Goal: Transaction & Acquisition: Download file/media

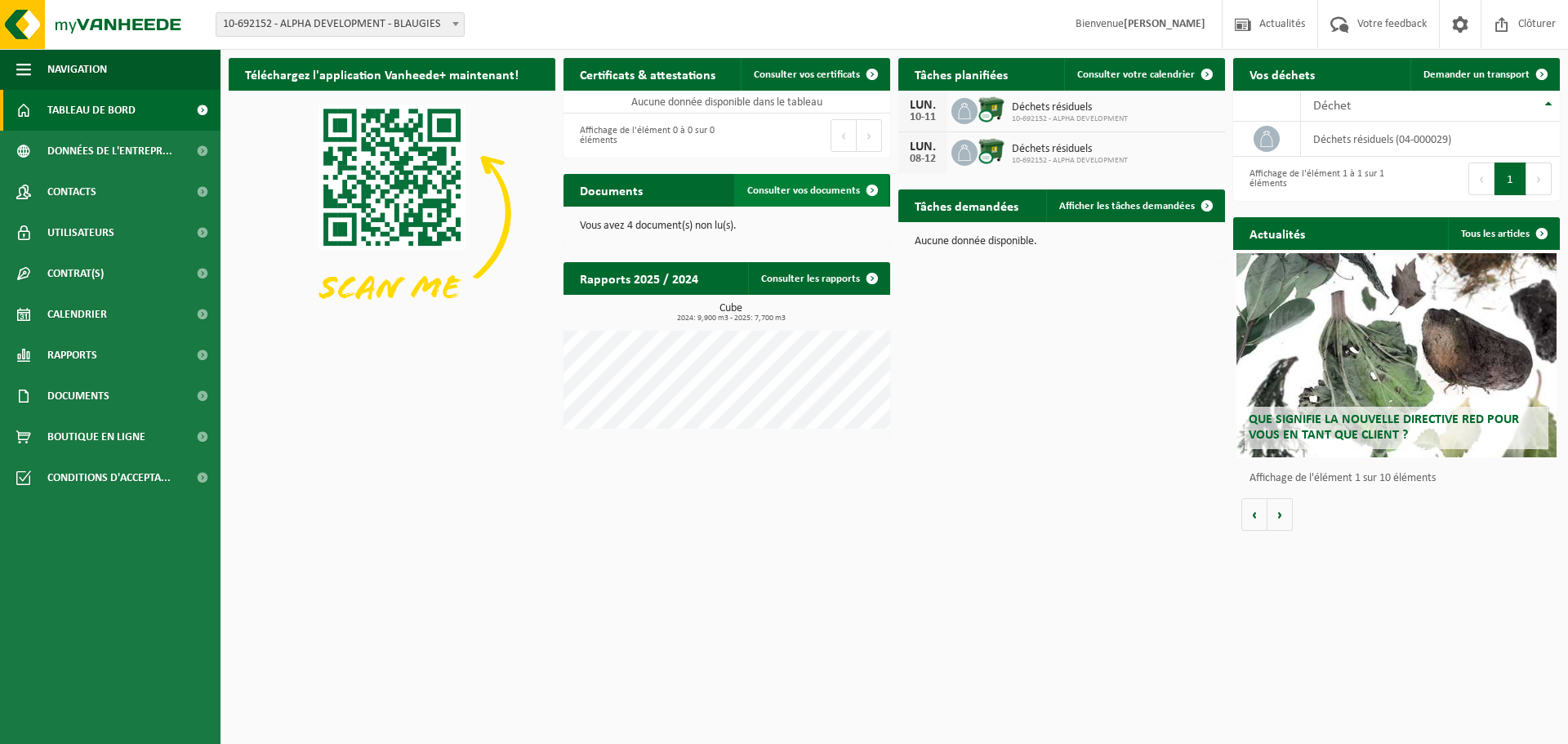
click at [781, 186] on span "Consulter vos documents" at bounding box center [804, 191] width 113 height 10
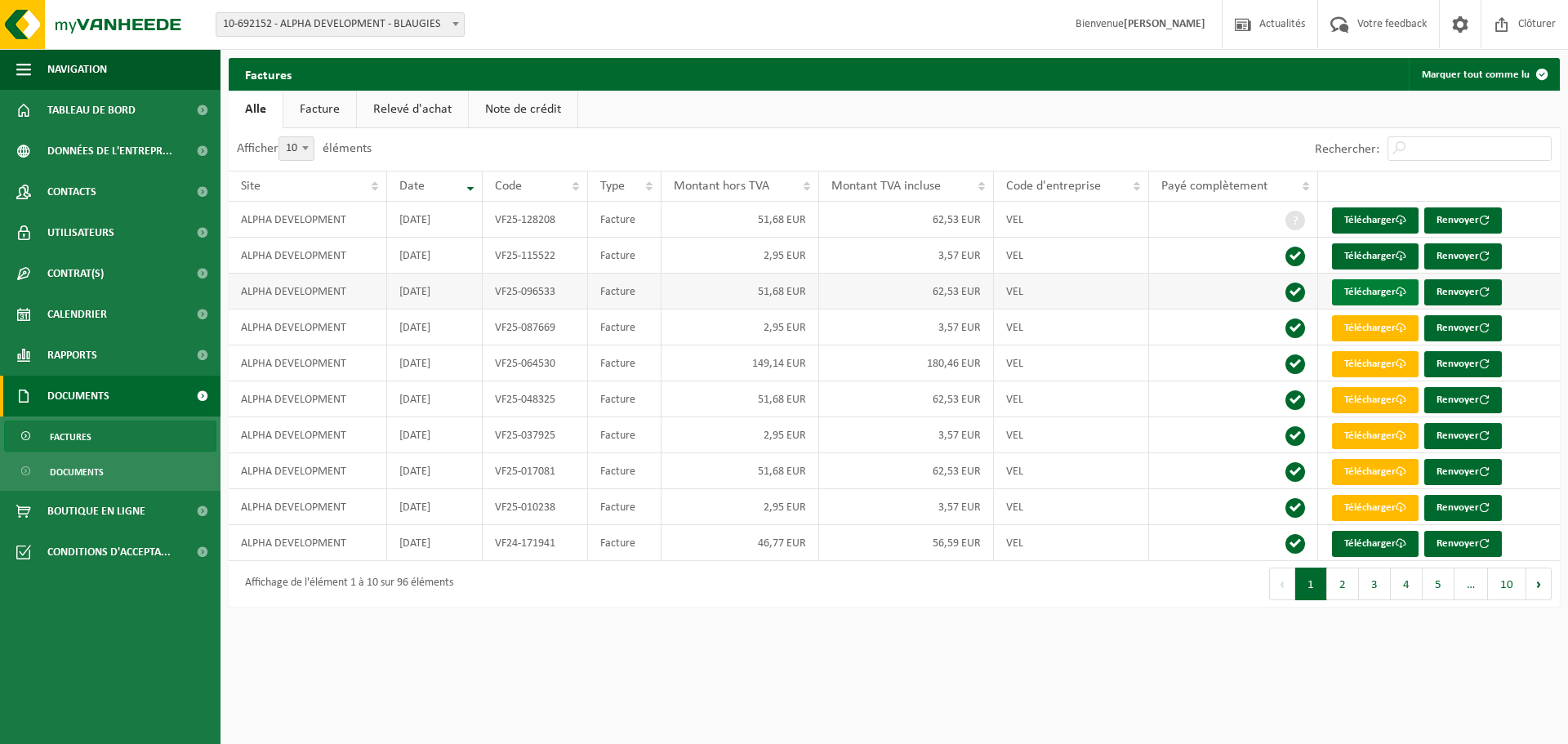
click at [1391, 281] on link "Télécharger" at bounding box center [1376, 292] width 87 height 26
click at [1394, 258] on link "Télécharger" at bounding box center [1376, 256] width 87 height 26
click at [1388, 223] on link "Télécharger" at bounding box center [1376, 221] width 87 height 26
click at [744, 38] on div "Site: 10-692152 - ALPHA DEVELOPMENT - BLAUGIES 10-692152 - ALPHA DEVELOPMENT - …" at bounding box center [784, 25] width 1568 height 50
